Goal: Transaction & Acquisition: Purchase product/service

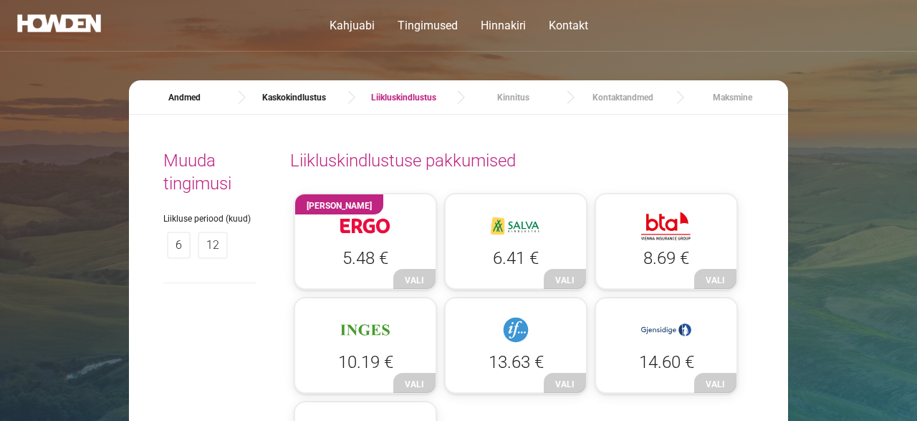
click at [220, 254] on label "12" at bounding box center [213, 244] width 30 height 27
click at [408, 284] on div "HOWDEN Soovitab 6.32 €" at bounding box center [365, 241] width 143 height 97
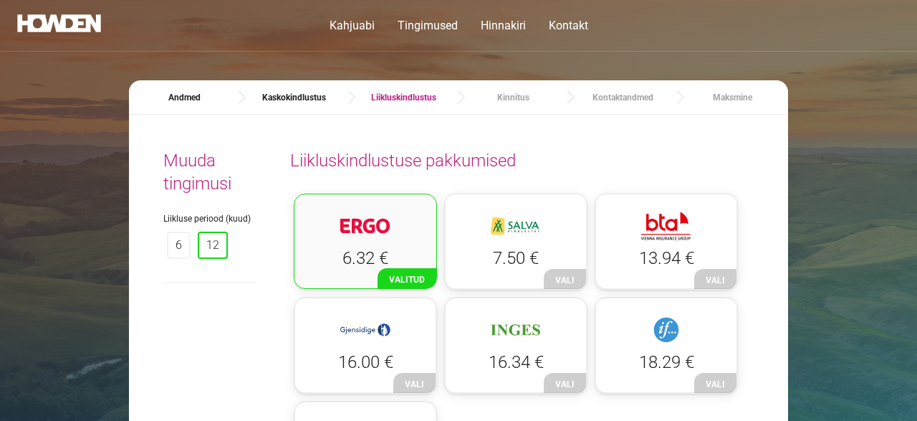
click at [370, 227] on img at bounding box center [365, 225] width 50 height 29
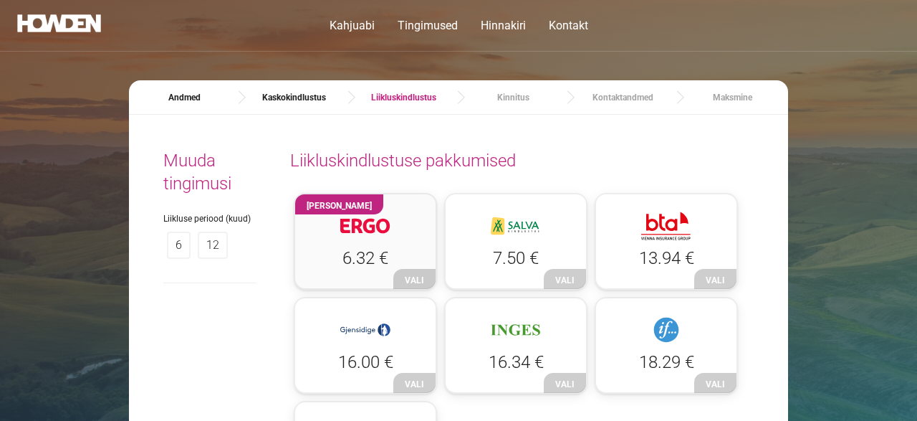
click at [408, 237] on div at bounding box center [365, 228] width 115 height 34
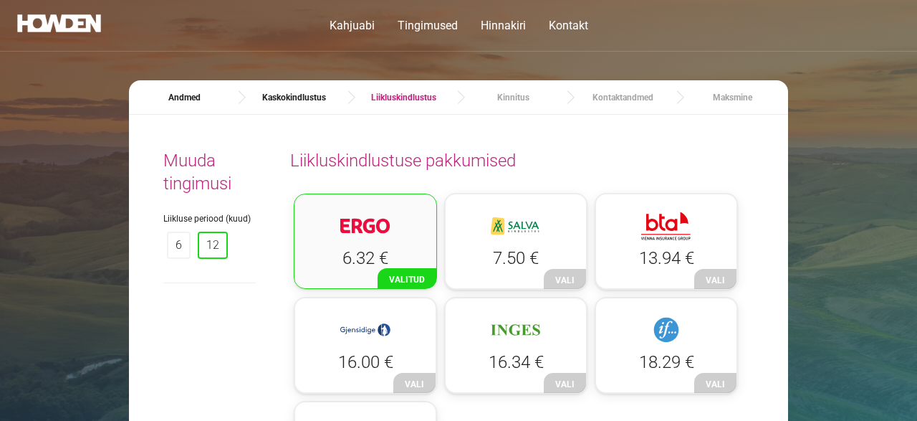
click at [408, 279] on div "6.32 €" at bounding box center [365, 240] width 143 height 95
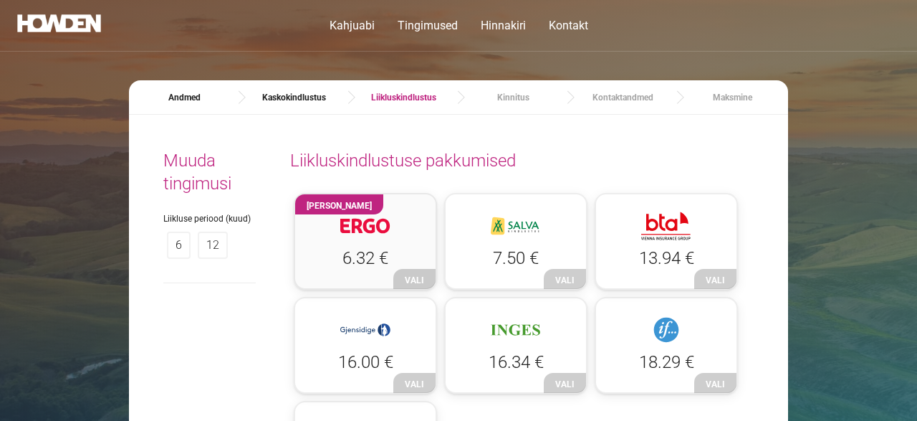
click at [408, 279] on div "HOWDEN Soovitab 6.32 €" at bounding box center [365, 241] width 143 height 97
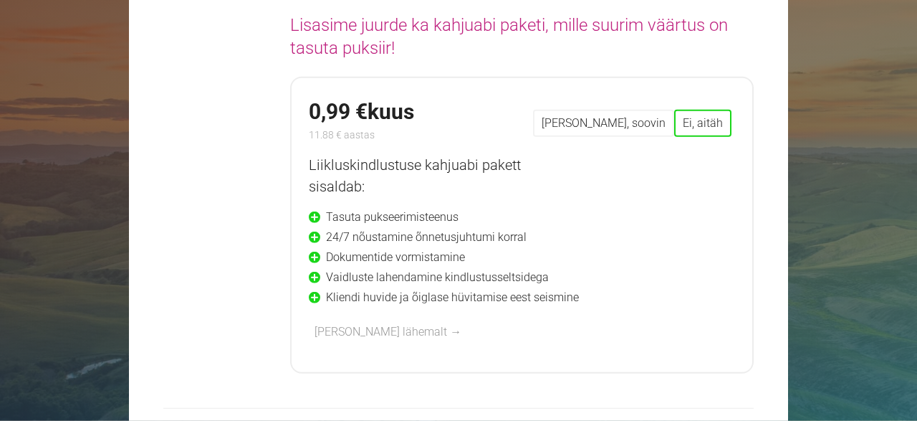
scroll to position [713, 0]
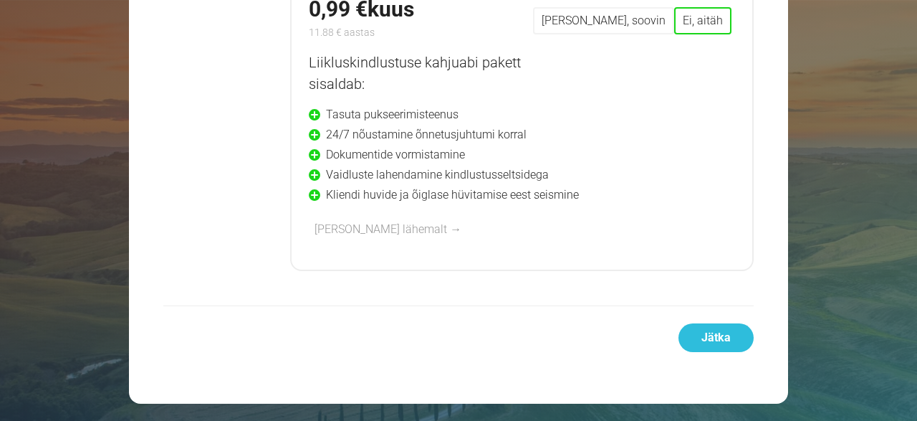
click at [706, 336] on link "Jätka" at bounding box center [716, 337] width 75 height 29
